Goal: Transaction & Acquisition: Register for event/course

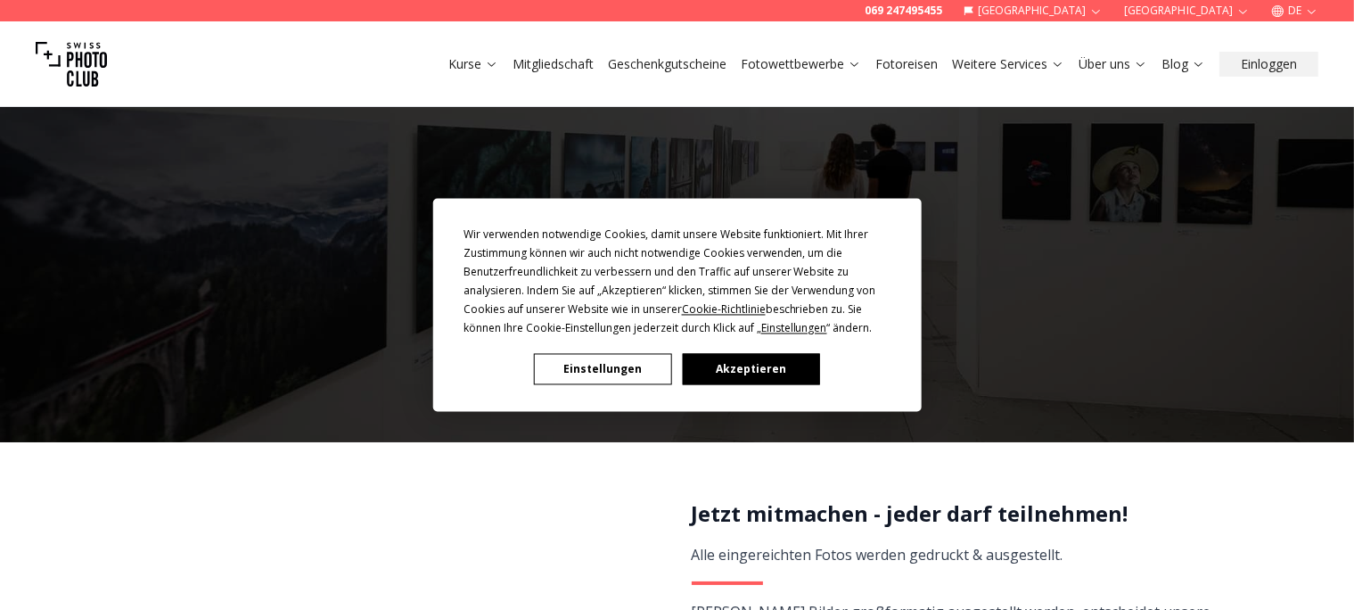
scroll to position [244, 0]
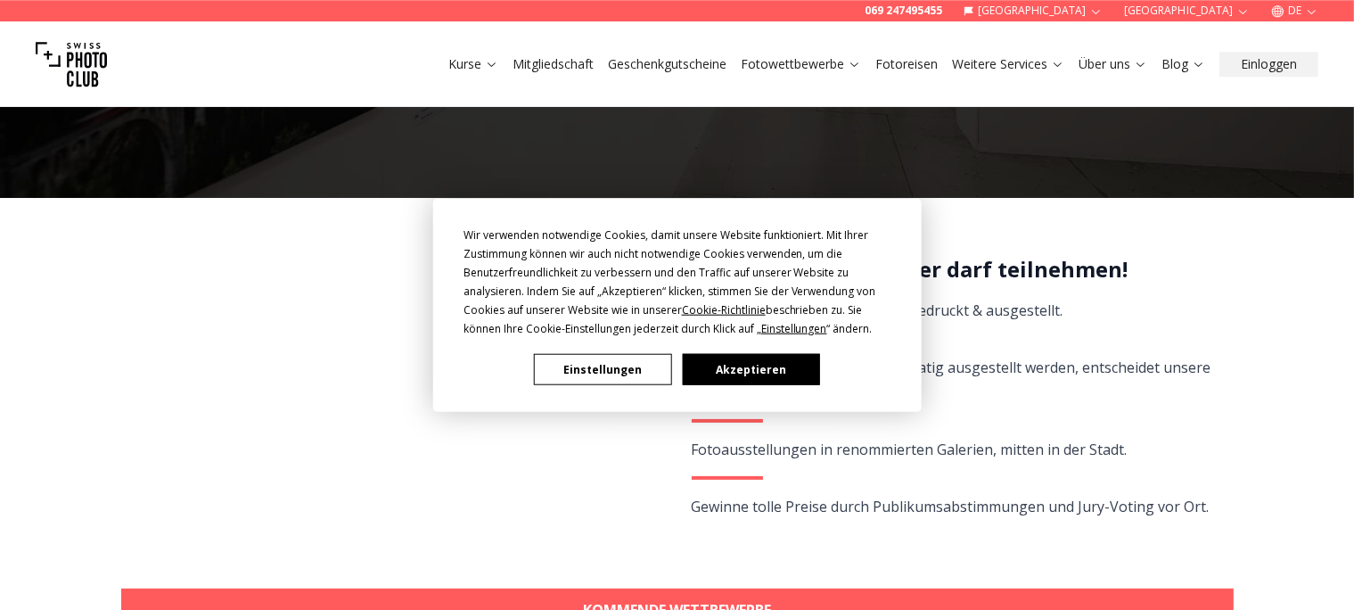
click at [714, 373] on button "Akzeptieren" at bounding box center [750, 369] width 137 height 31
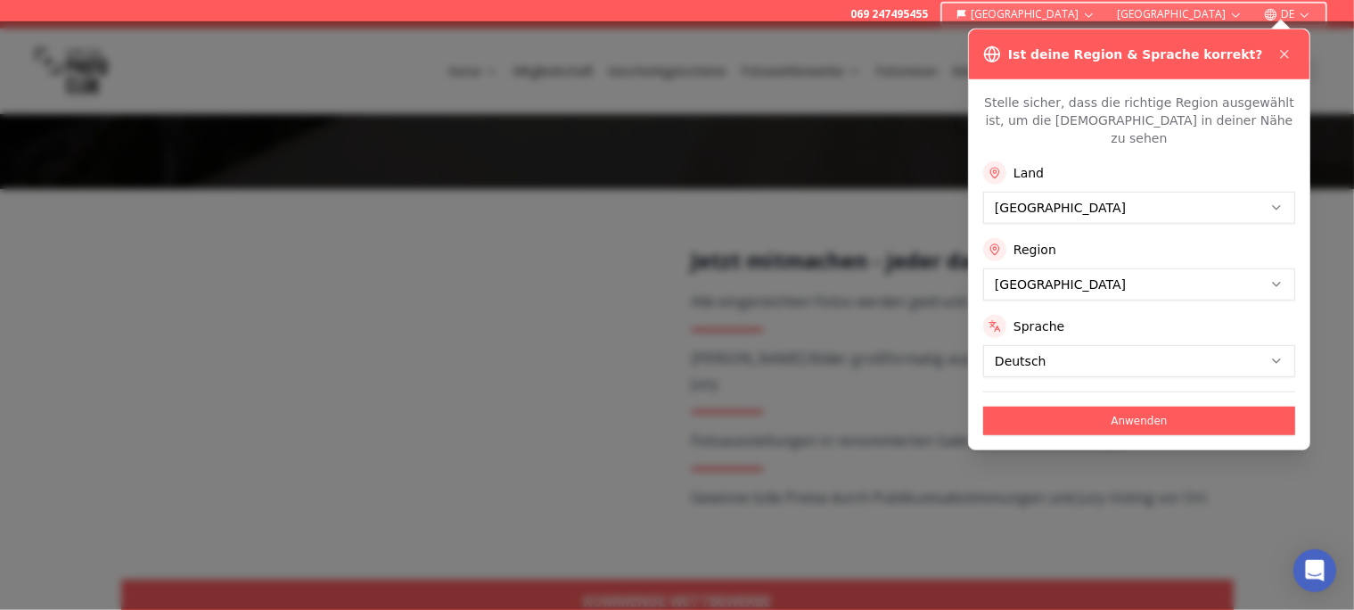
scroll to position [252, 0]
click at [1281, 54] on icon at bounding box center [1284, 54] width 14 height 14
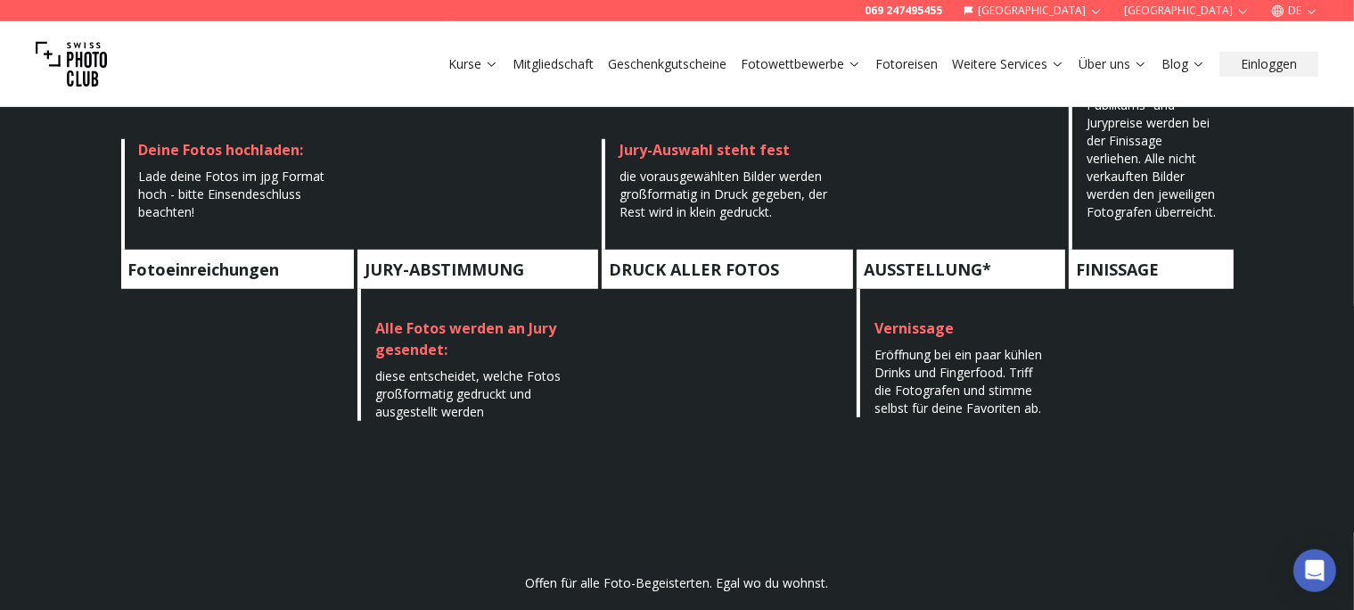
scroll to position [1054, 0]
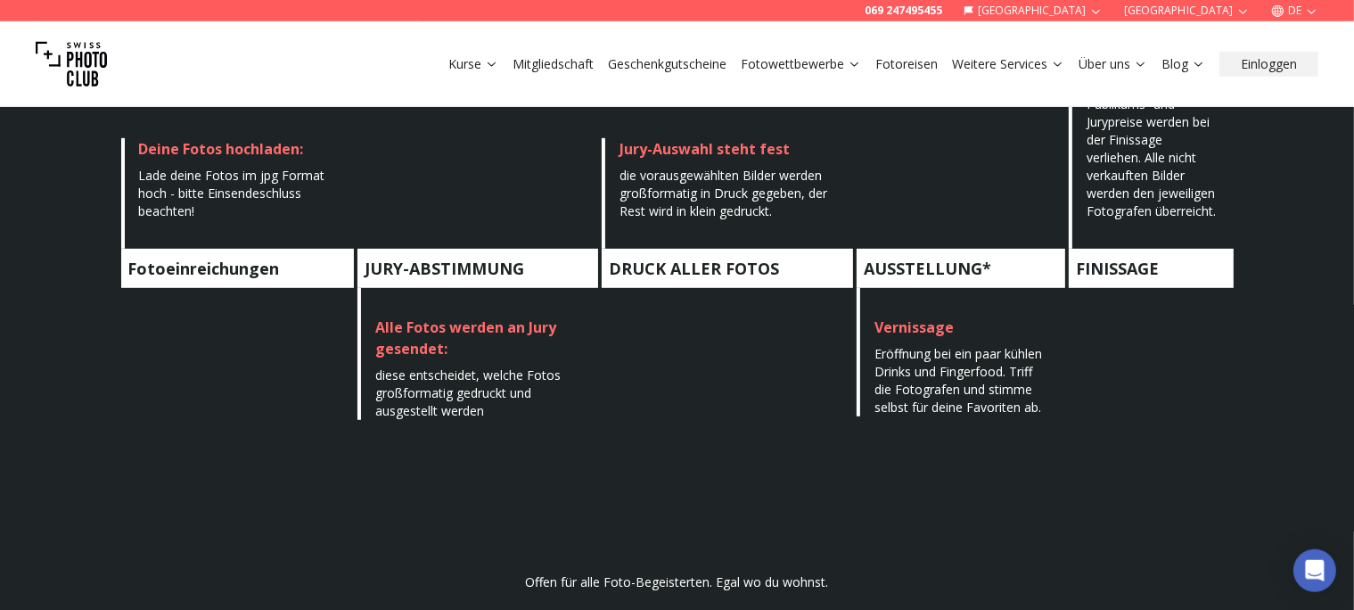
click at [1317, 11] on icon "button" at bounding box center [1311, 10] width 13 height 13
click at [1295, 61] on link "en" at bounding box center [1290, 60] width 37 height 21
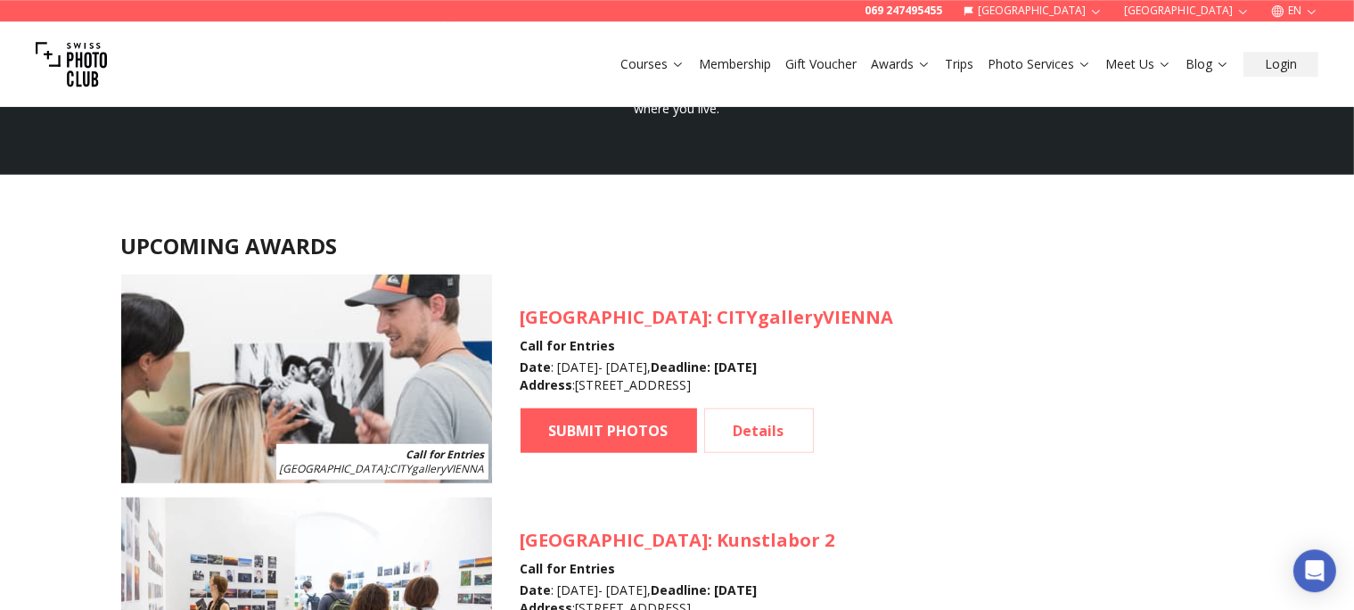
scroll to position [1522, 0]
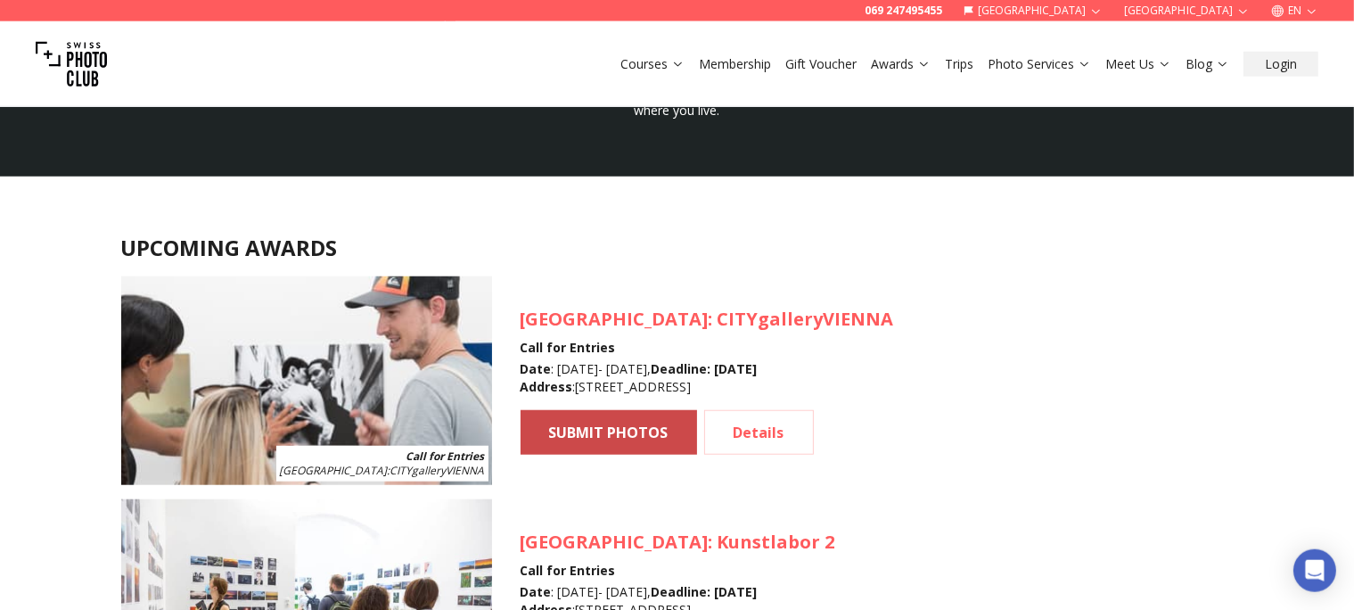
click at [602, 431] on link "SUBMIT PHOTOS" at bounding box center [608, 432] width 176 height 45
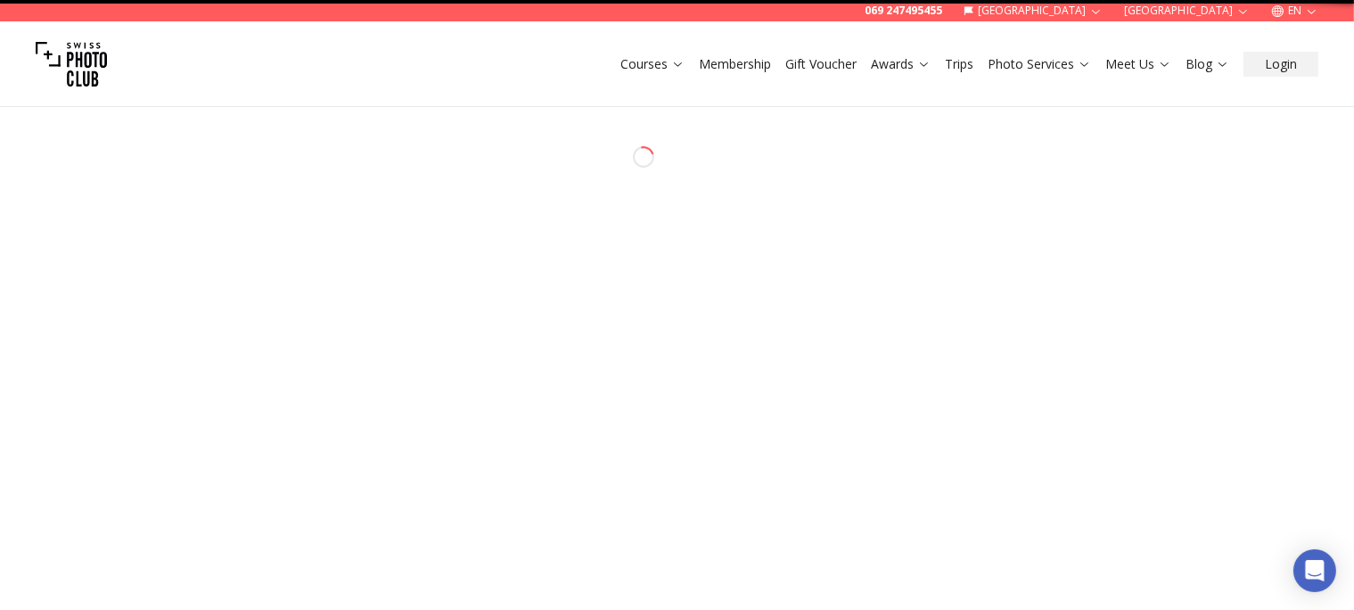
select select "*******"
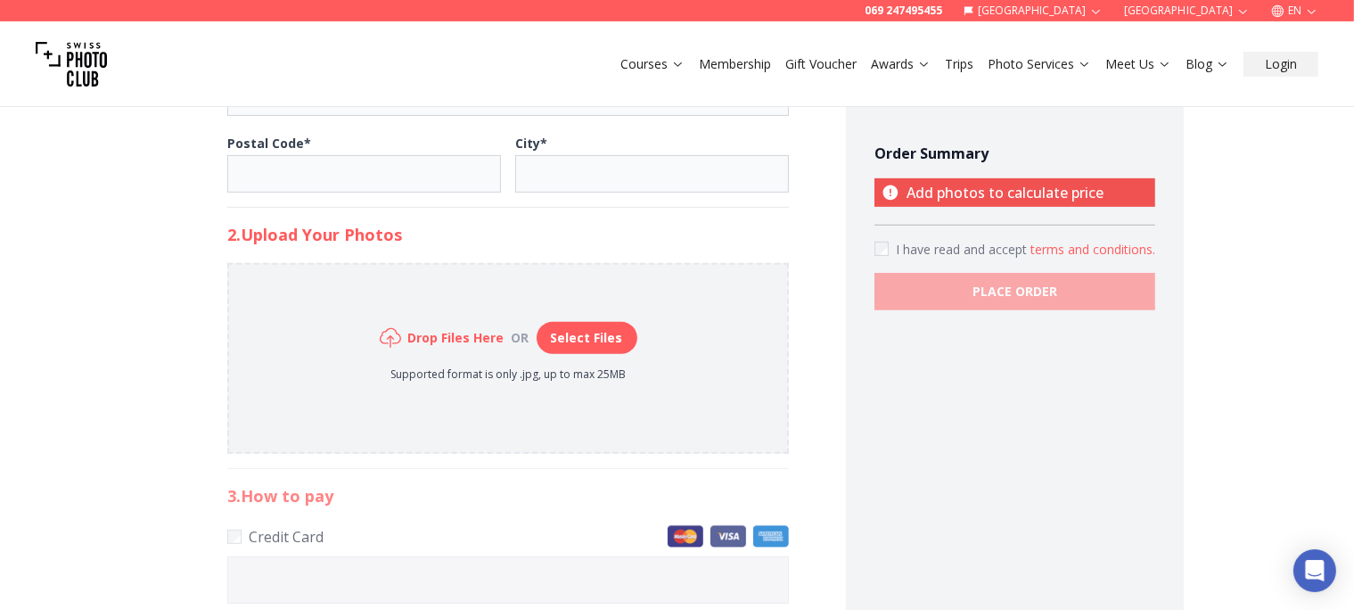
scroll to position [751, 0]
